Goal: Task Accomplishment & Management: Manage account settings

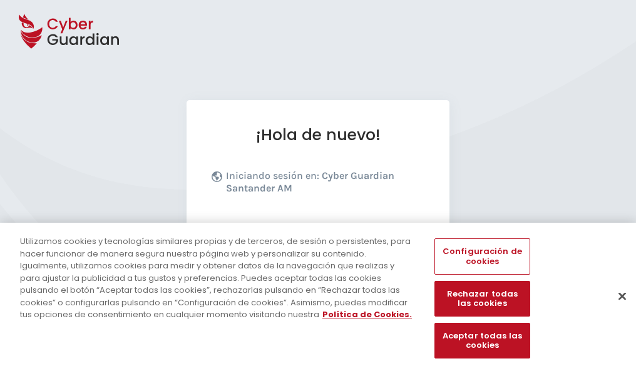
scroll to position [153, 0]
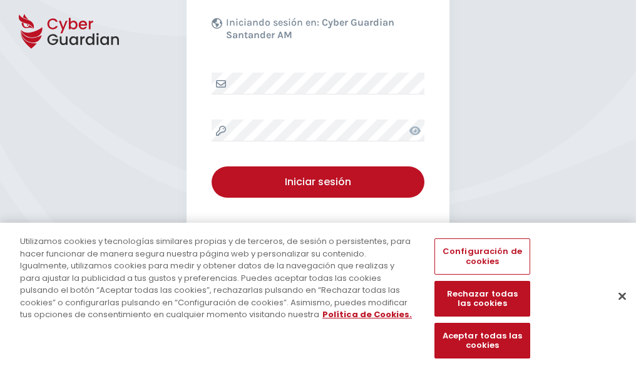
click at [616, 309] on button "Cerrar" at bounding box center [622, 296] width 28 height 28
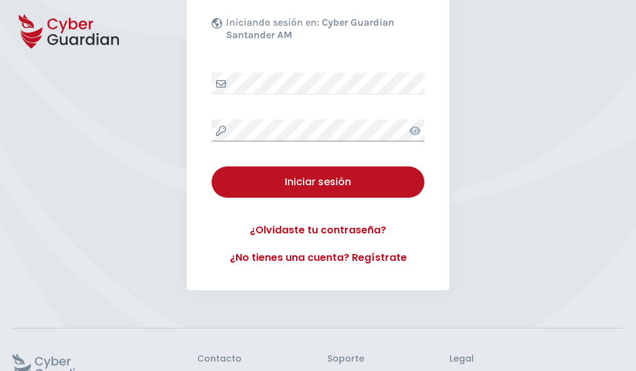
scroll to position [243, 0]
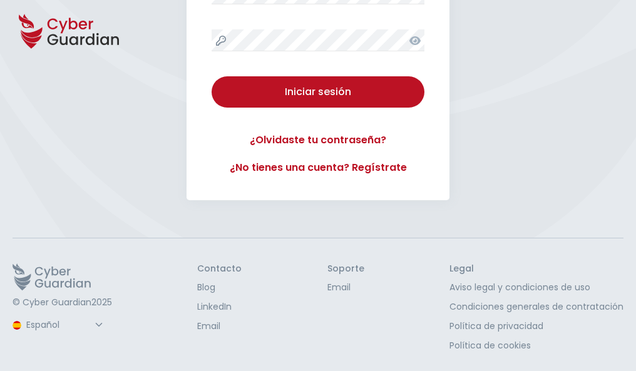
click at [212, 76] on button "Iniciar sesión" at bounding box center [318, 91] width 213 height 31
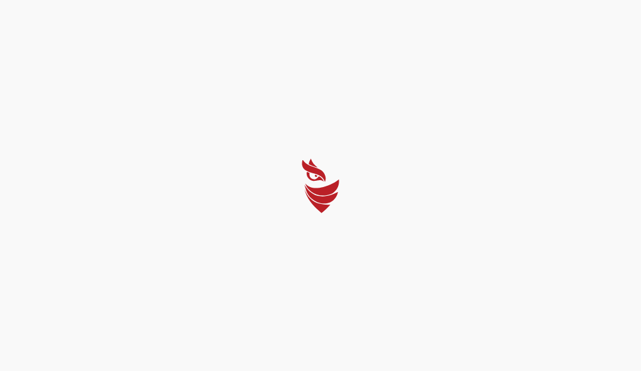
select select "Português (BR)"
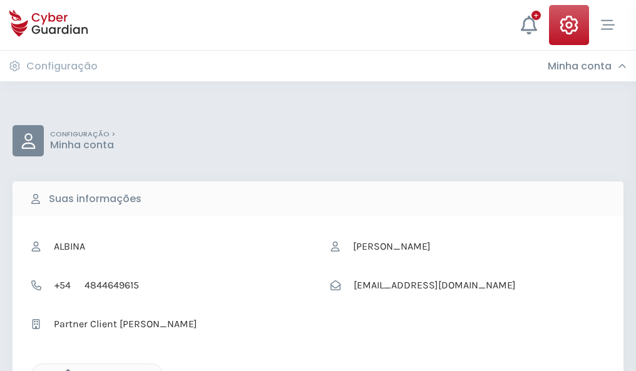
click at [64, 370] on icon "button" at bounding box center [64, 374] width 11 height 11
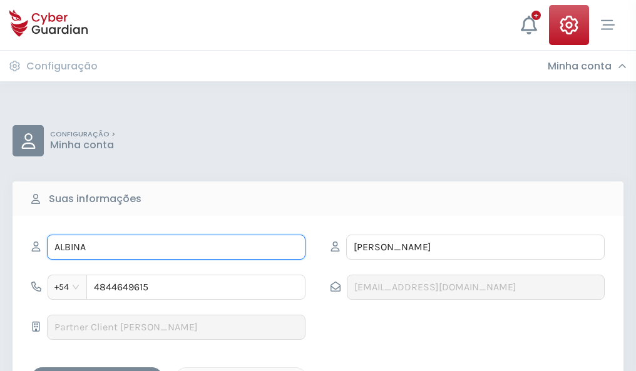
click at [176, 247] on input "ALBINA" at bounding box center [176, 247] width 259 height 25
type input "A"
type input "Isabel"
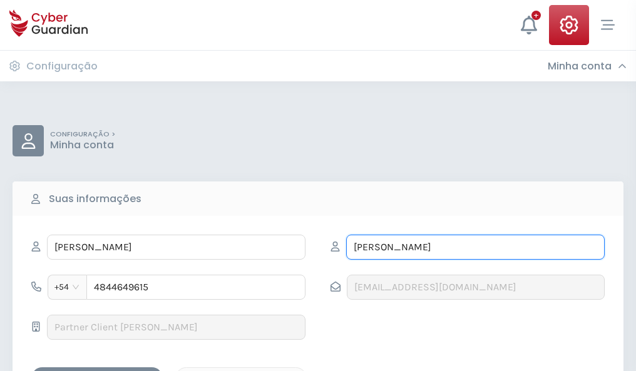
click at [475, 247] on input "RAMÓN" at bounding box center [475, 247] width 259 height 25
type input "R"
type input "Gallo"
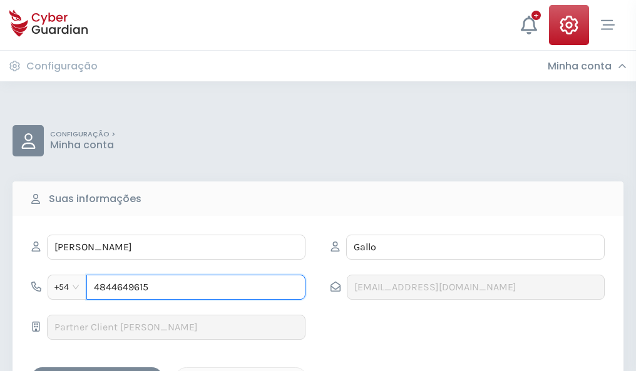
click at [196, 287] on input "4844649615" at bounding box center [195, 287] width 219 height 25
type input "4"
type input "4813369400"
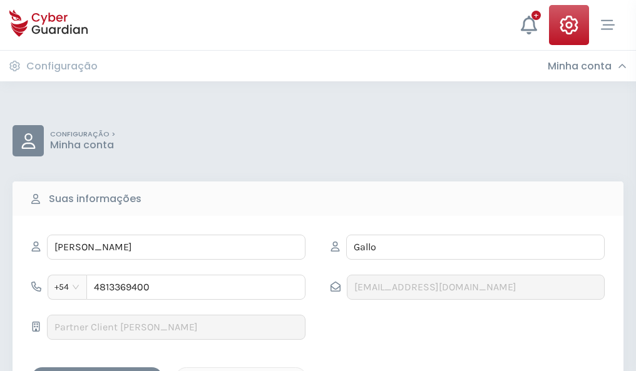
click at [97, 371] on div "Salvar alterações" at bounding box center [97, 379] width 113 height 16
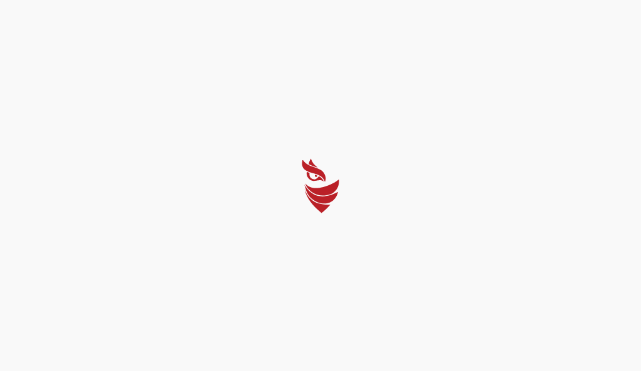
select select "Português (BR)"
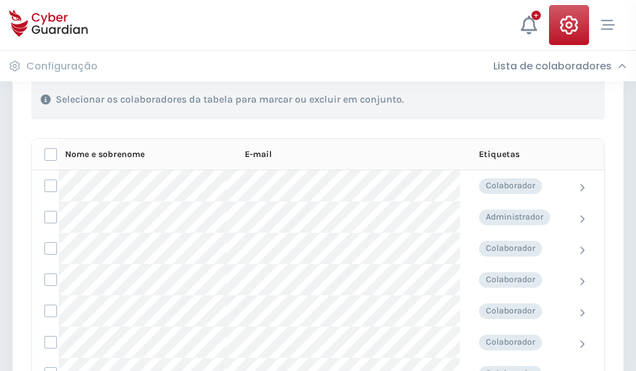
scroll to position [536, 0]
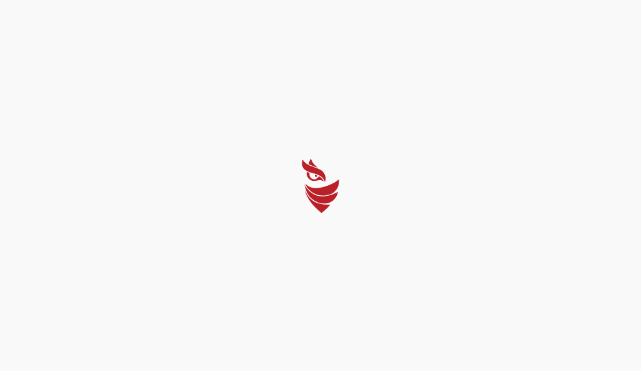
select select "Português (BR)"
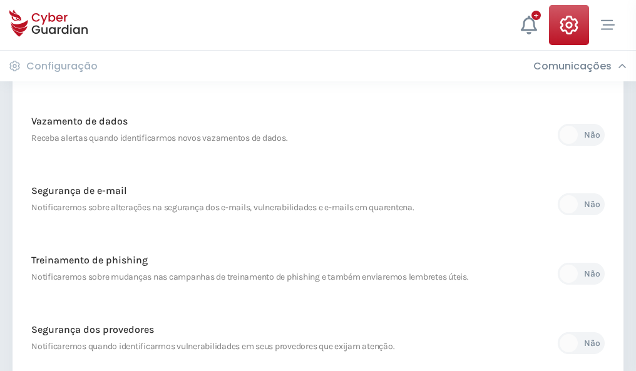
scroll to position [659, 0]
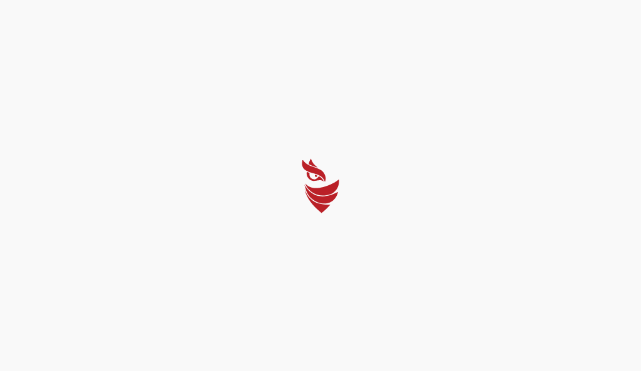
select select "Português (BR)"
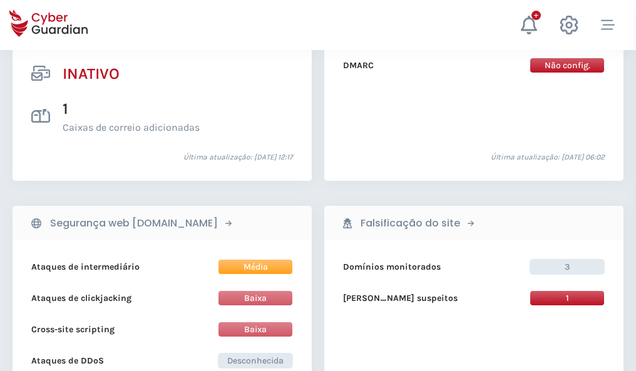
scroll to position [1241, 0]
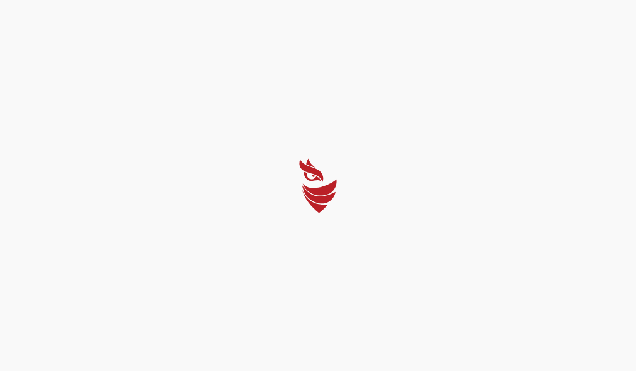
select select "Português (BR)"
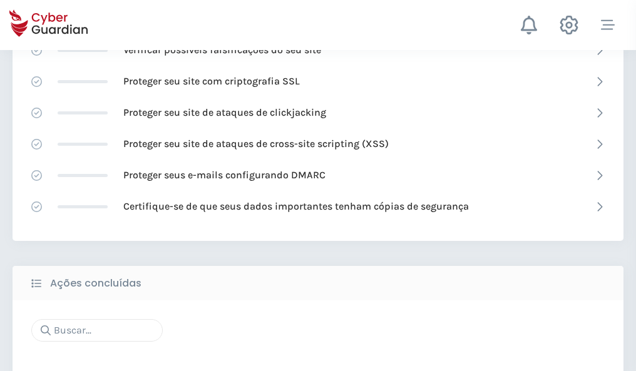
scroll to position [834, 0]
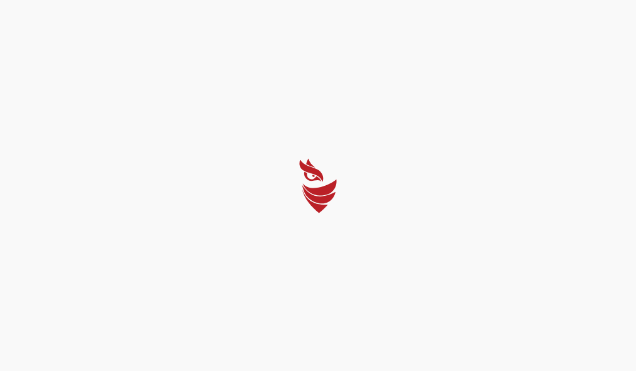
select select "Português (BR)"
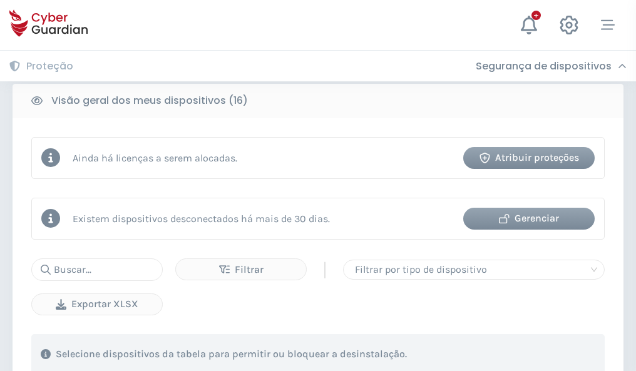
scroll to position [1167, 0]
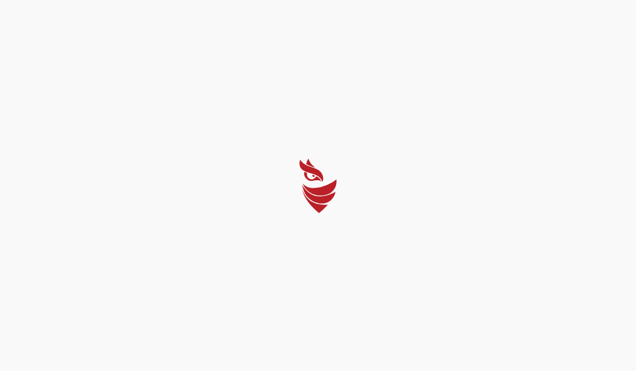
select select "Português (BR)"
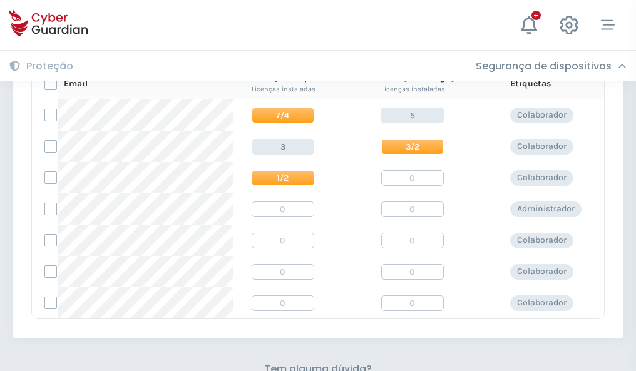
scroll to position [537, 0]
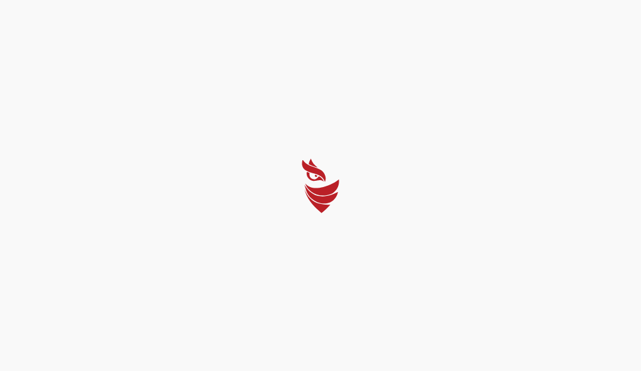
select select "Português (BR)"
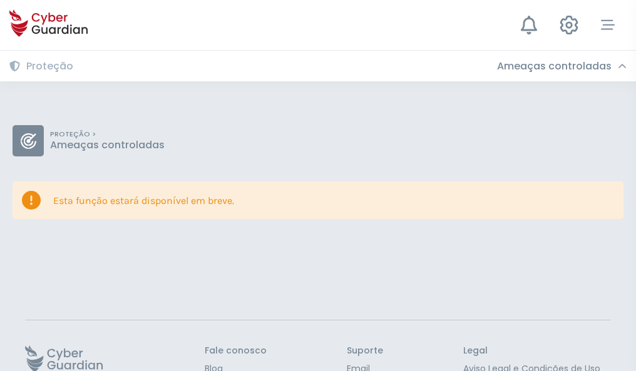
scroll to position [81, 0]
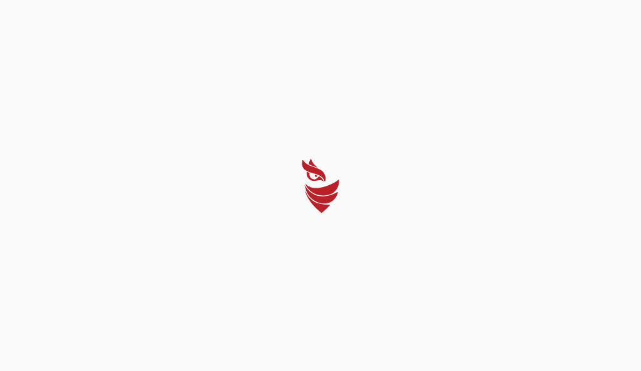
select select "Português (BR)"
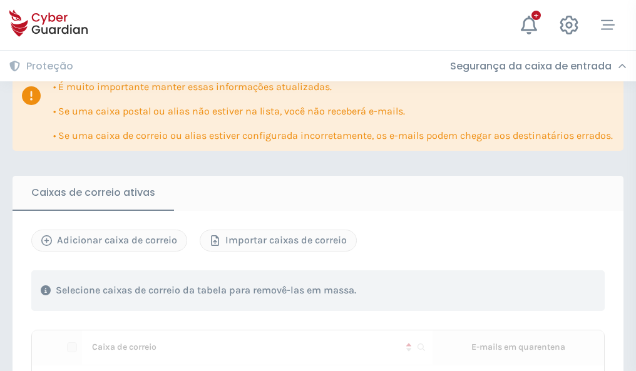
scroll to position [764, 0]
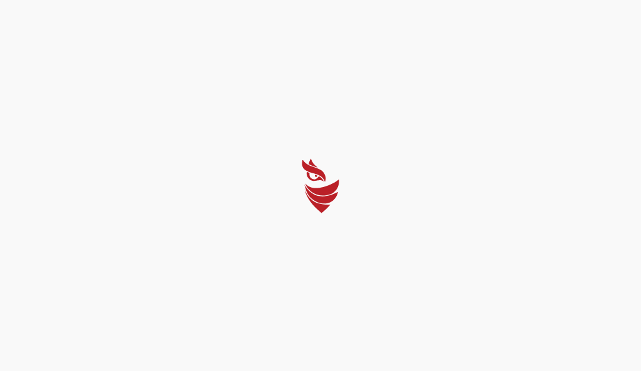
select select "Português (BR)"
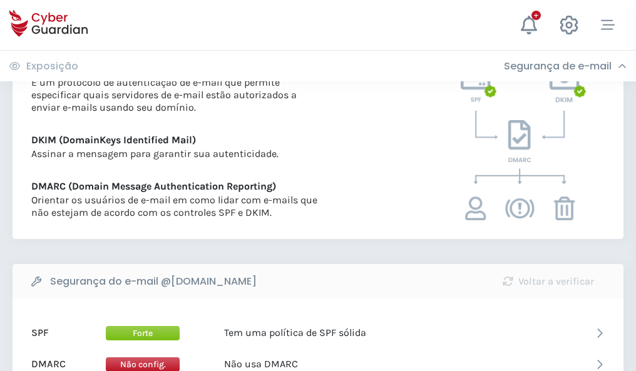
scroll to position [675, 0]
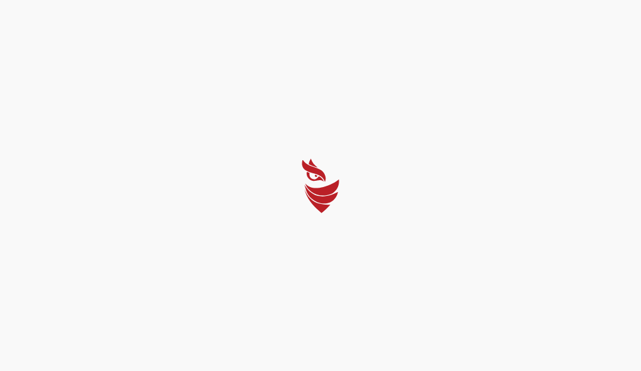
select select "Português (BR)"
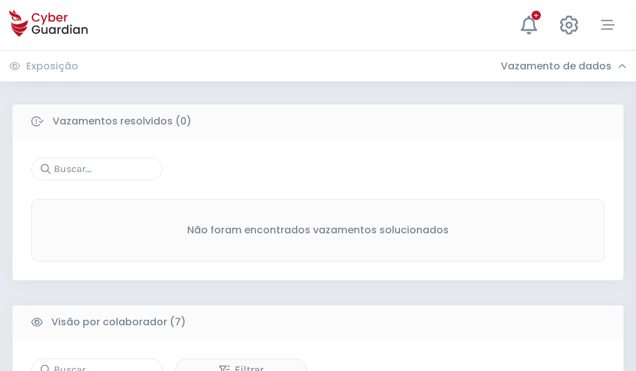
scroll to position [1035, 0]
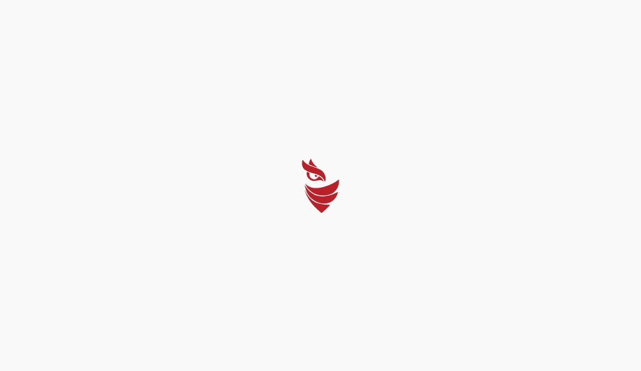
select select "Português (BR)"
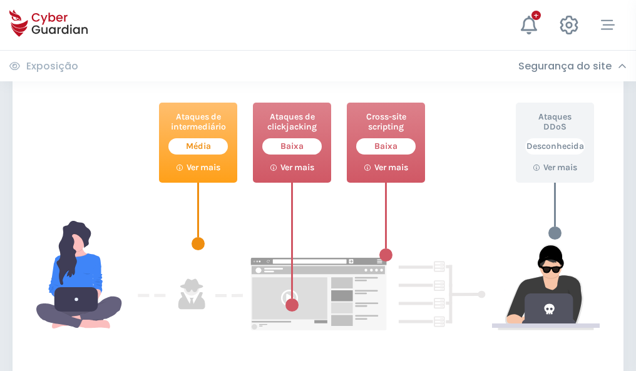
scroll to position [682, 0]
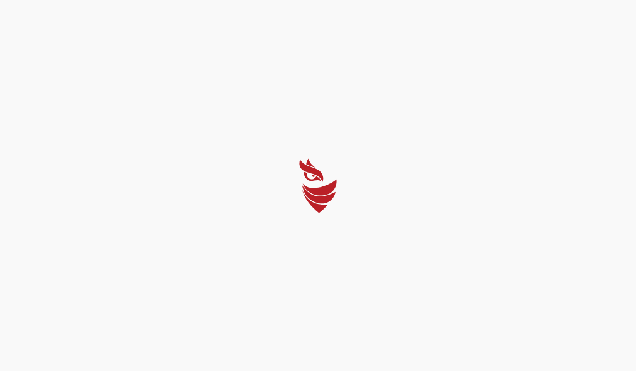
select select "Português (BR)"
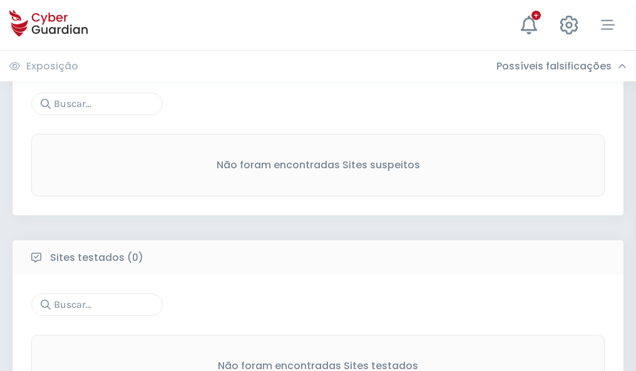
scroll to position [655, 0]
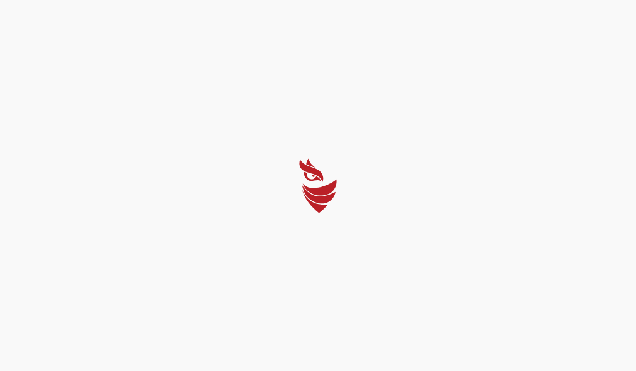
select select "Português (BR)"
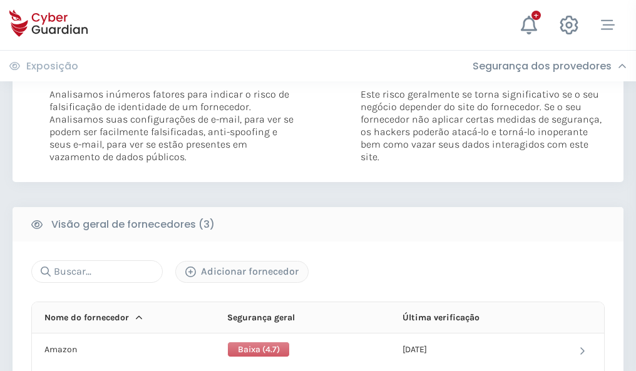
scroll to position [700, 0]
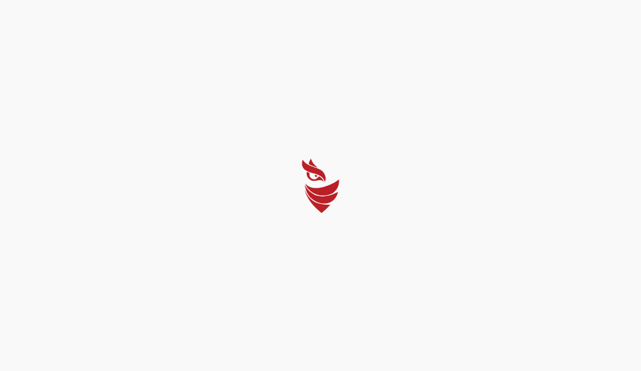
select select "Português (BR)"
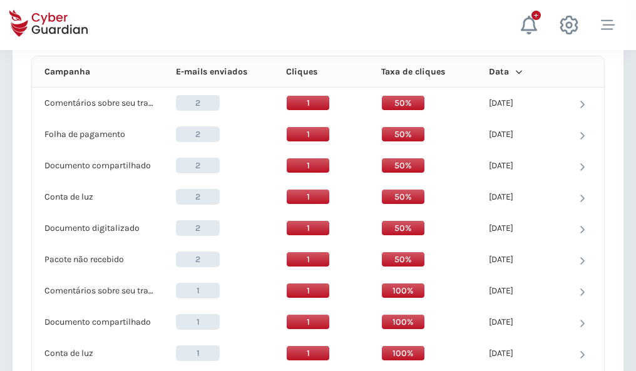
scroll to position [1122, 0]
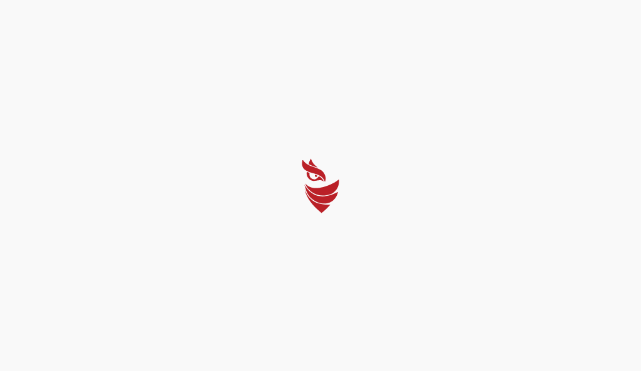
select select "Português (BR)"
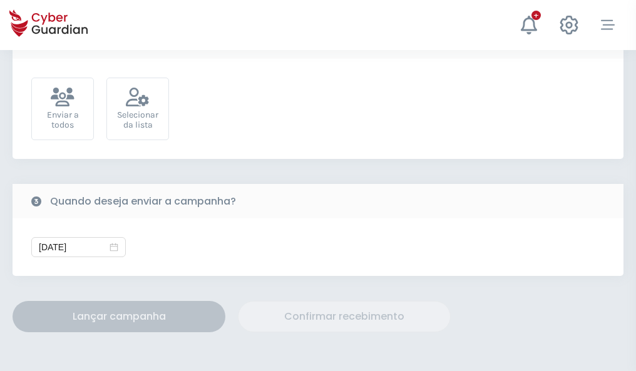
scroll to position [458, 0]
